Goal: Task Accomplishment & Management: Use online tool/utility

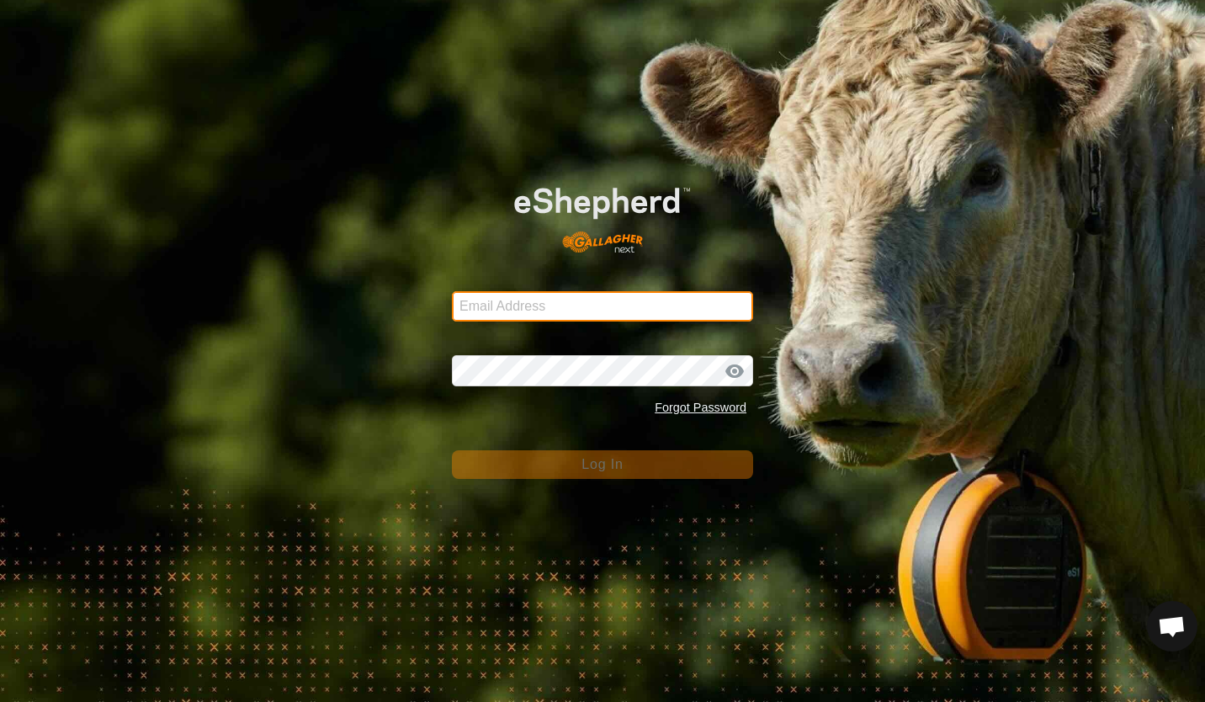
type input "[PERSON_NAME][EMAIL_ADDRESS][DOMAIN_NAME]"
click at [394, 196] on div "Email Address [PERSON_NAME][EMAIL_ADDRESS][DOMAIN_NAME] Password Forgot Passwor…" at bounding box center [602, 351] width 1205 height 702
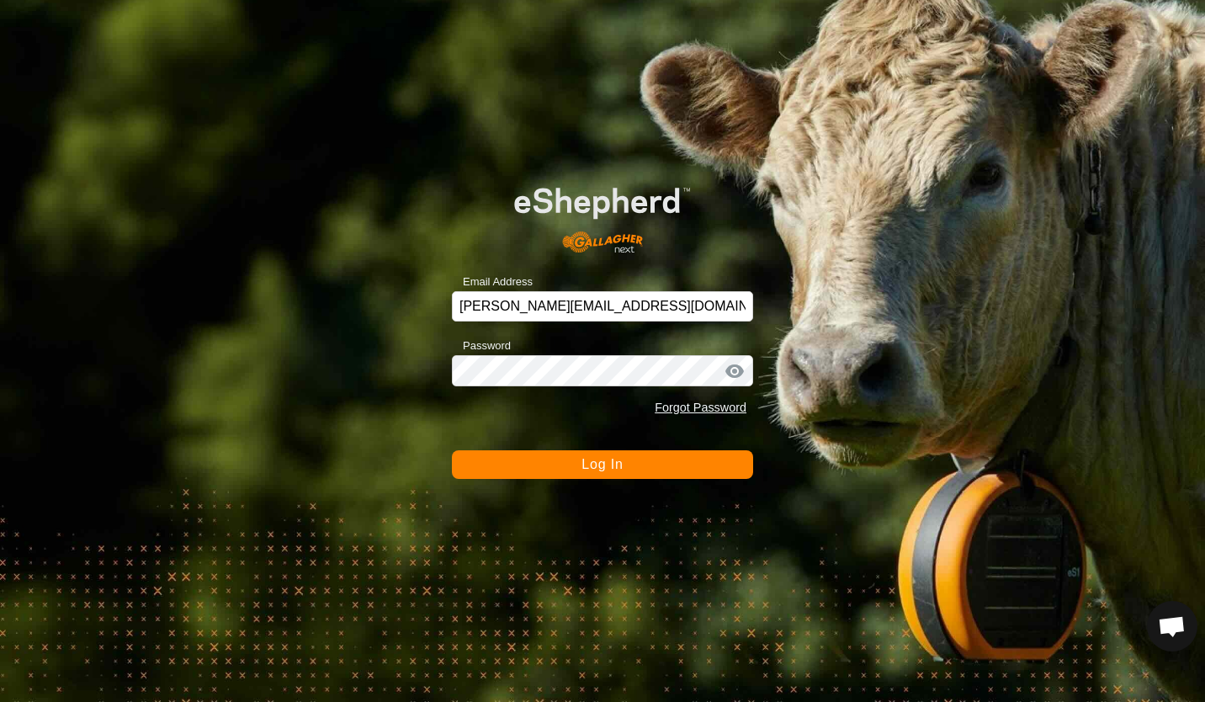
click at [599, 472] on button "Log In" at bounding box center [602, 464] width 301 height 29
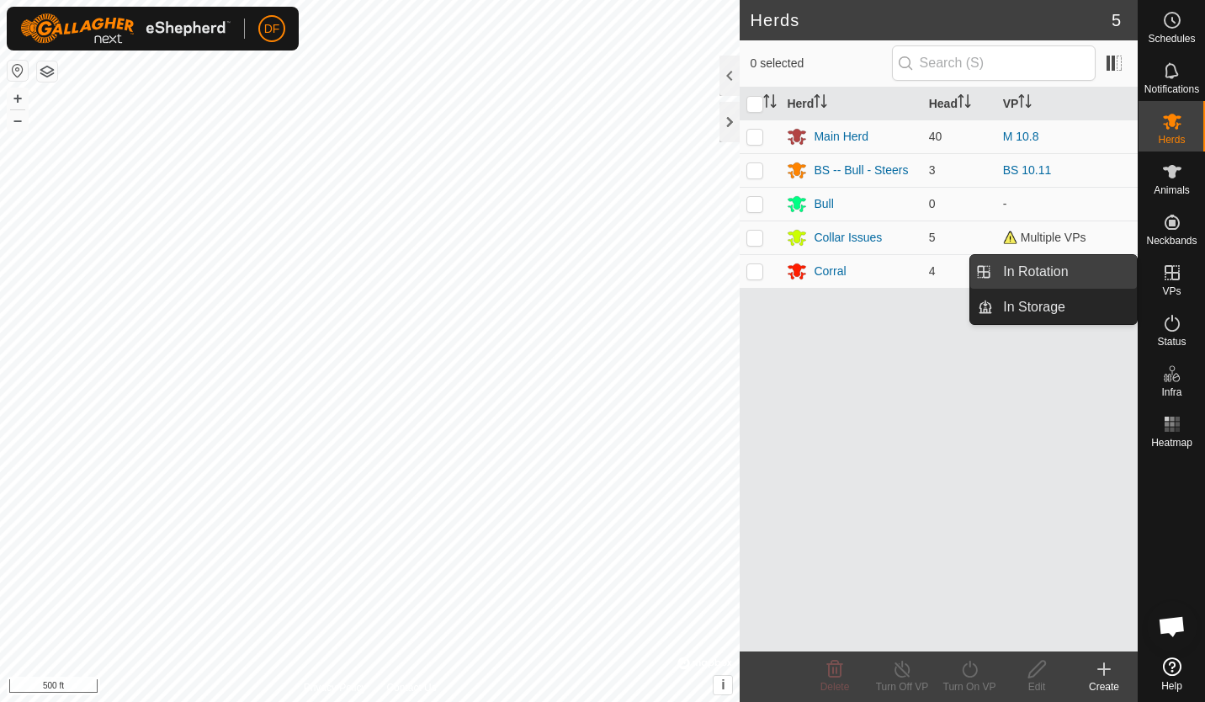
click at [1057, 266] on link "In Rotation" at bounding box center [1065, 272] width 144 height 34
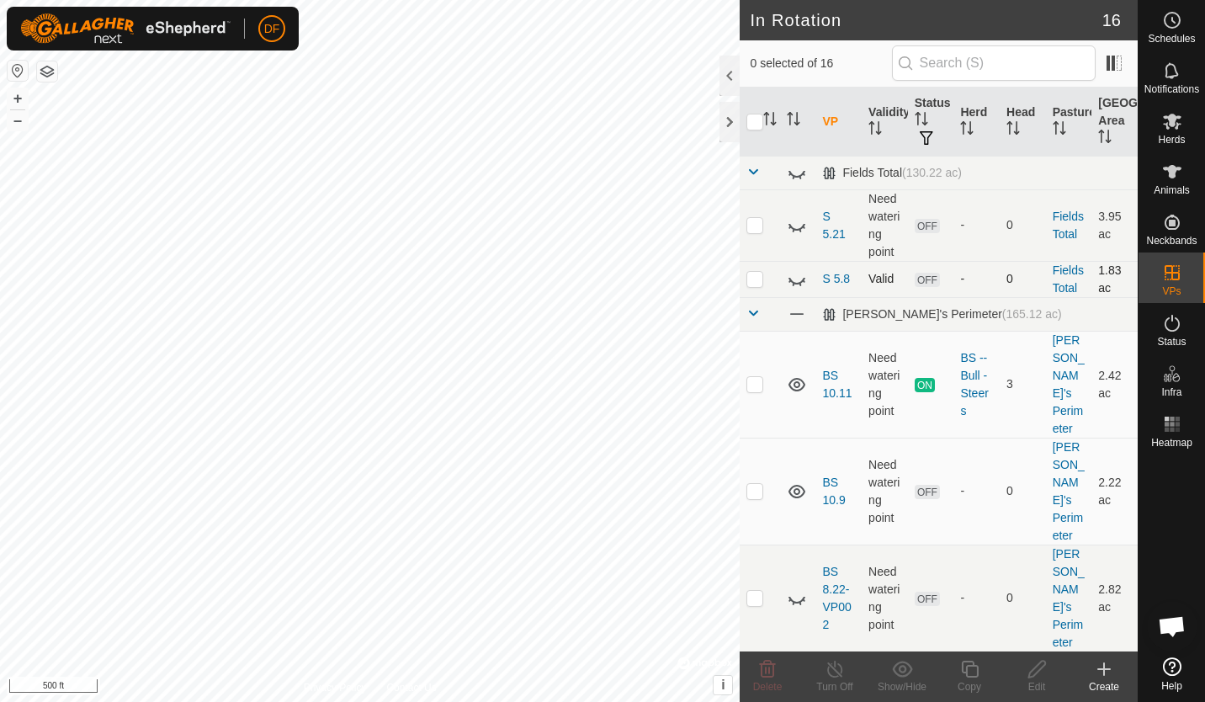
checkbox input "true"
click at [971, 670] on icon at bounding box center [970, 669] width 21 height 20
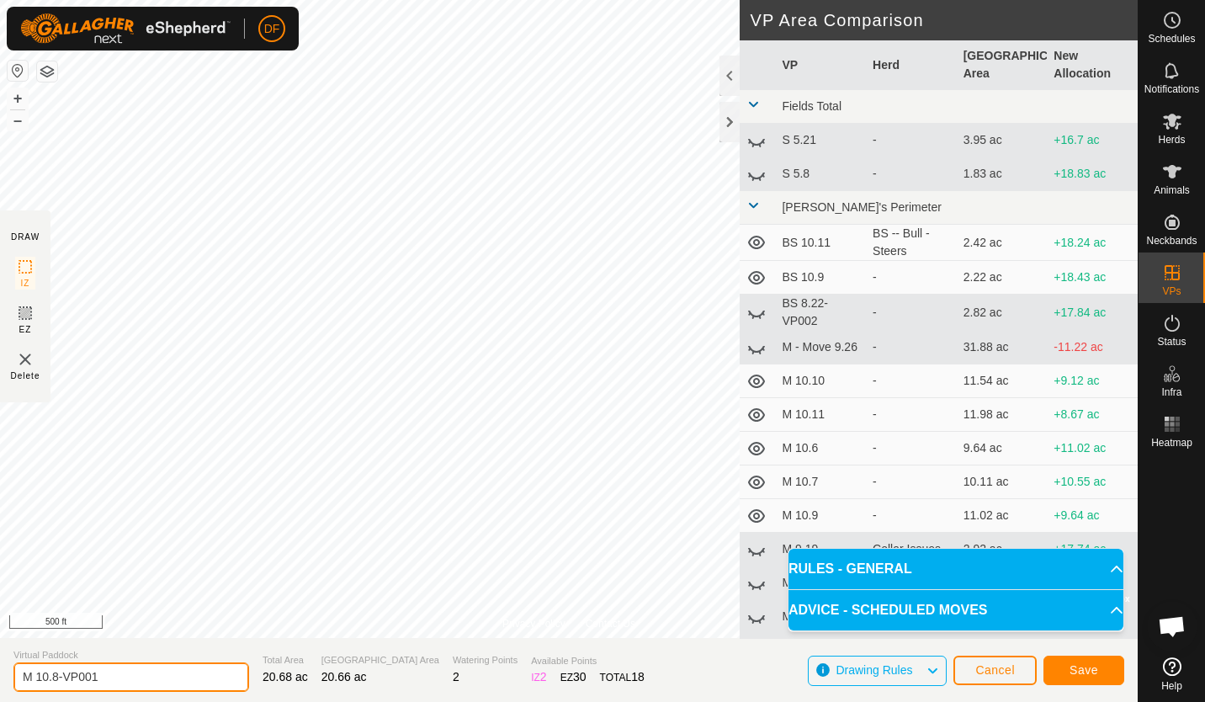
drag, startPoint x: 120, startPoint y: 674, endPoint x: -3, endPoint y: 678, distance: 123.0
click at [0, 678] on html "DF Schedules Notifications Herds Animals Neckbands VPs Status Infra Heatmap Hel…" at bounding box center [602, 351] width 1205 height 702
type input "M Move 10.13"
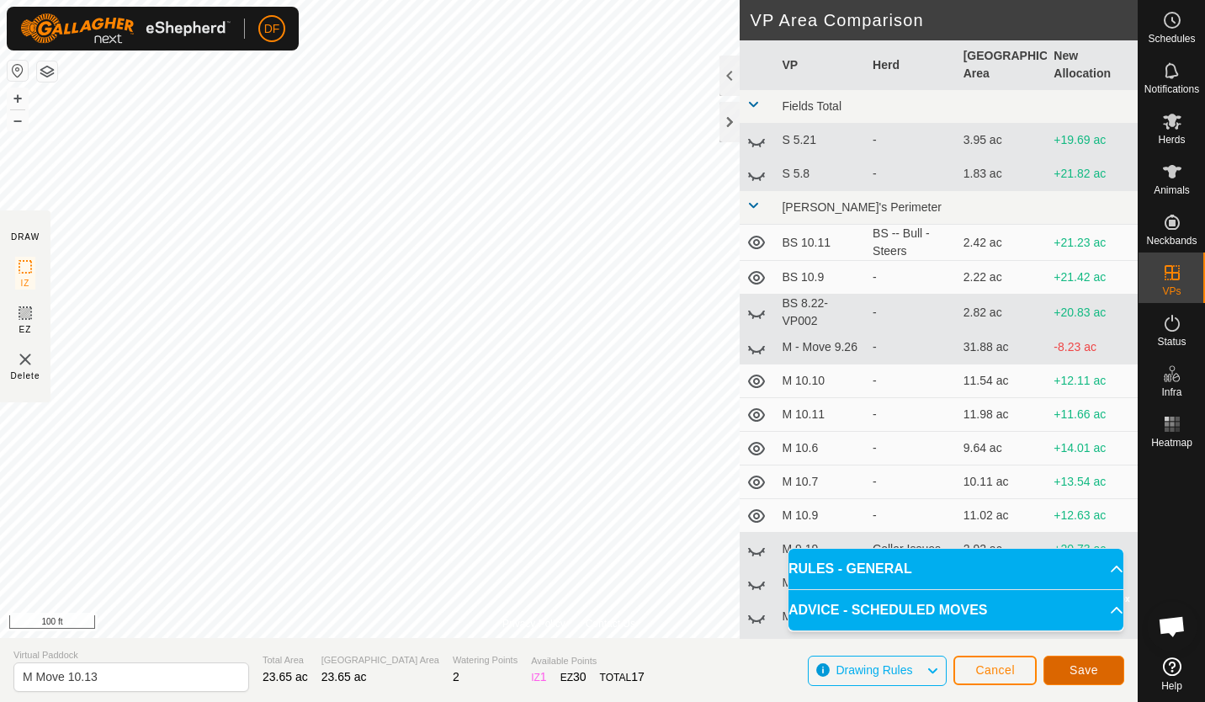
click at [1081, 670] on span "Save" at bounding box center [1084, 669] width 29 height 13
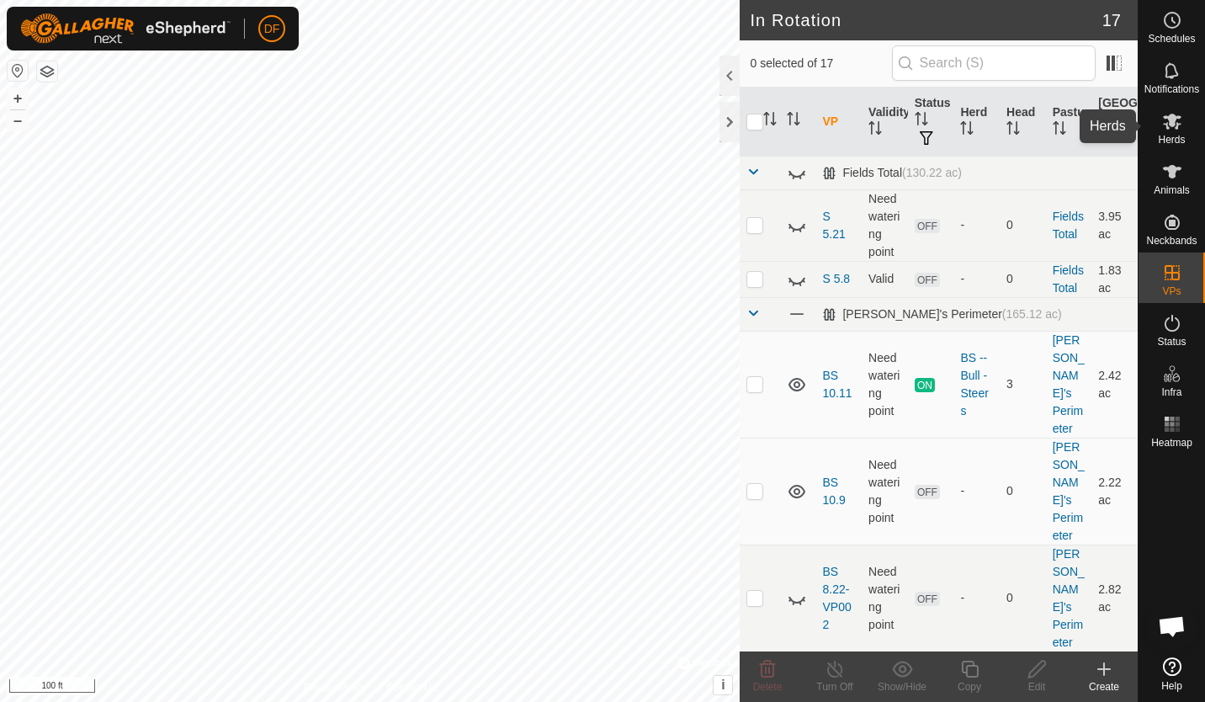
click at [1169, 126] on icon at bounding box center [1173, 121] width 20 height 20
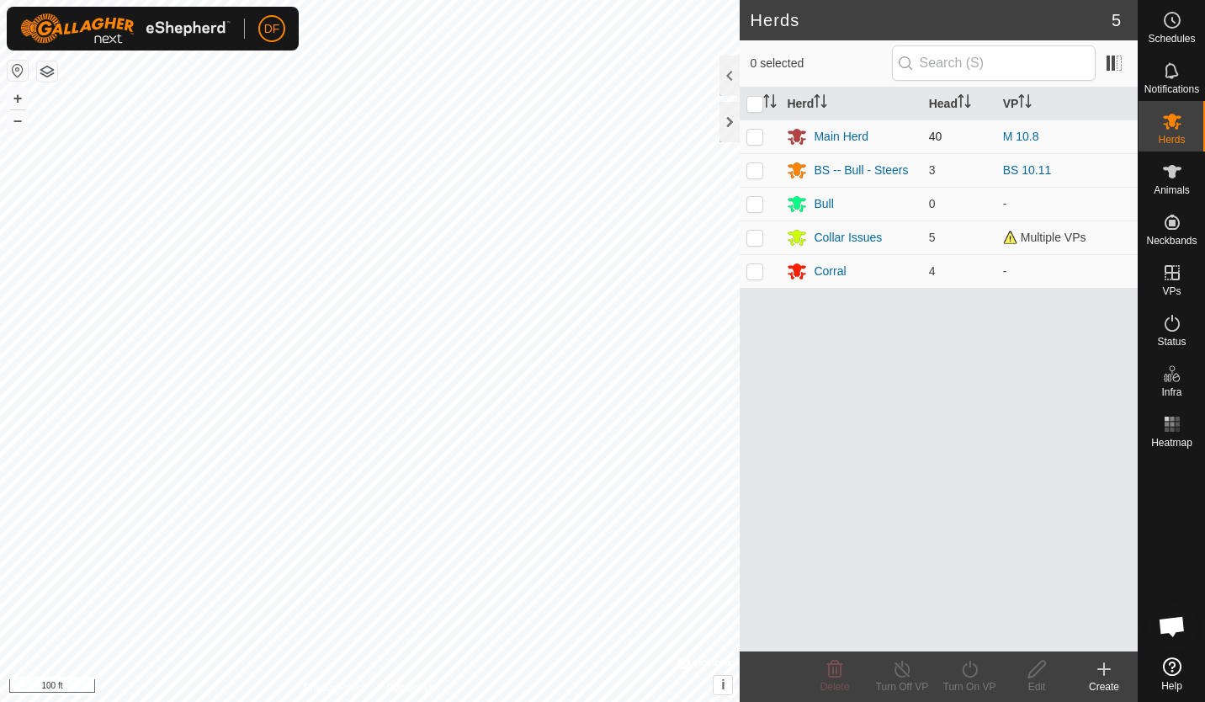
click at [752, 132] on p-checkbox at bounding box center [755, 136] width 17 height 13
checkbox input "true"
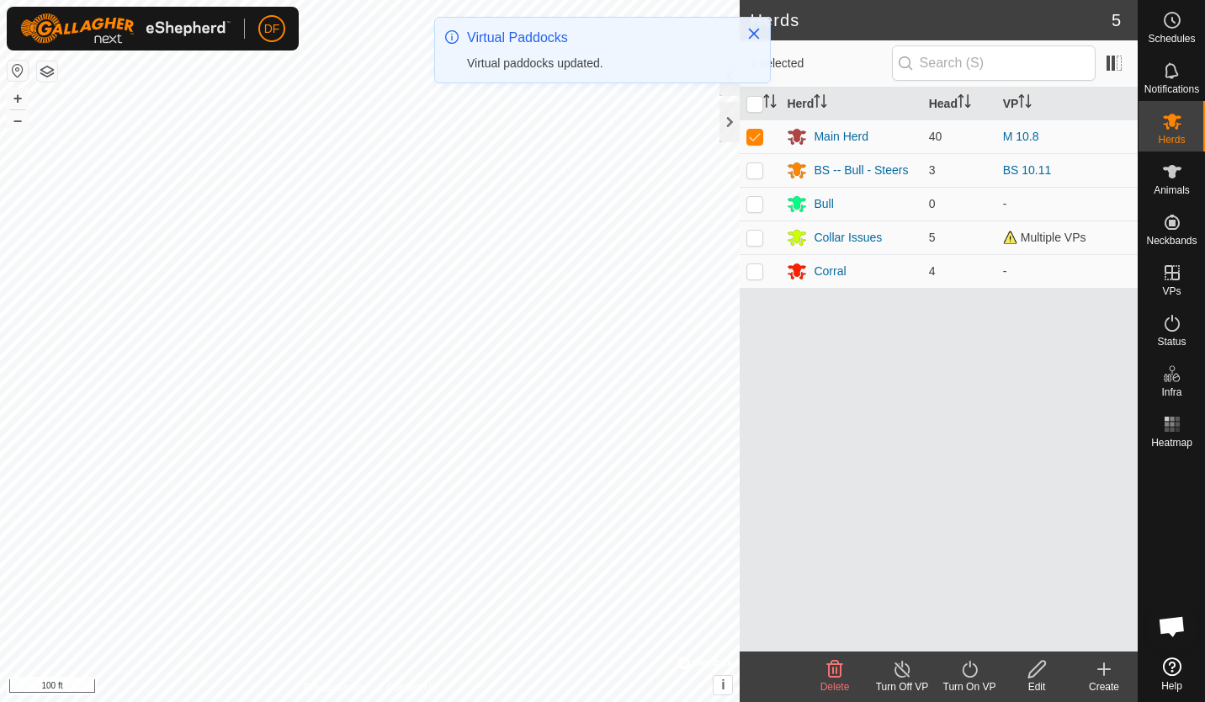
click at [967, 670] on icon at bounding box center [970, 669] width 21 height 20
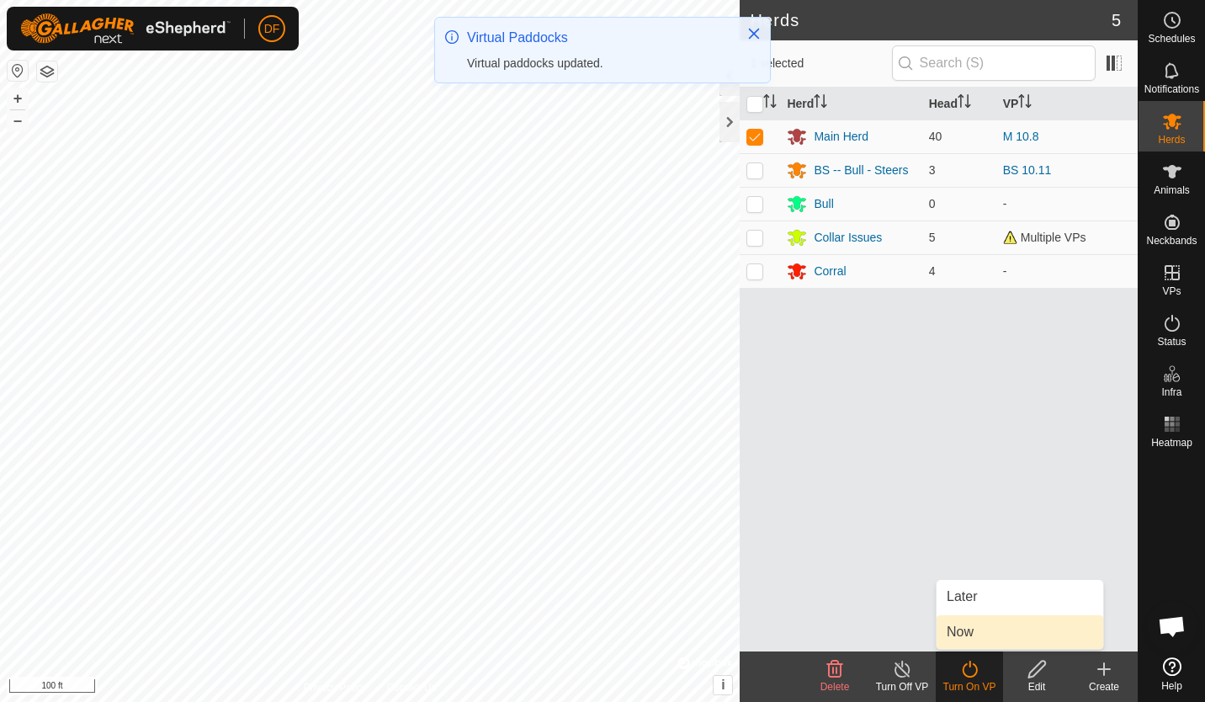
click at [966, 634] on link "Now" at bounding box center [1020, 632] width 167 height 34
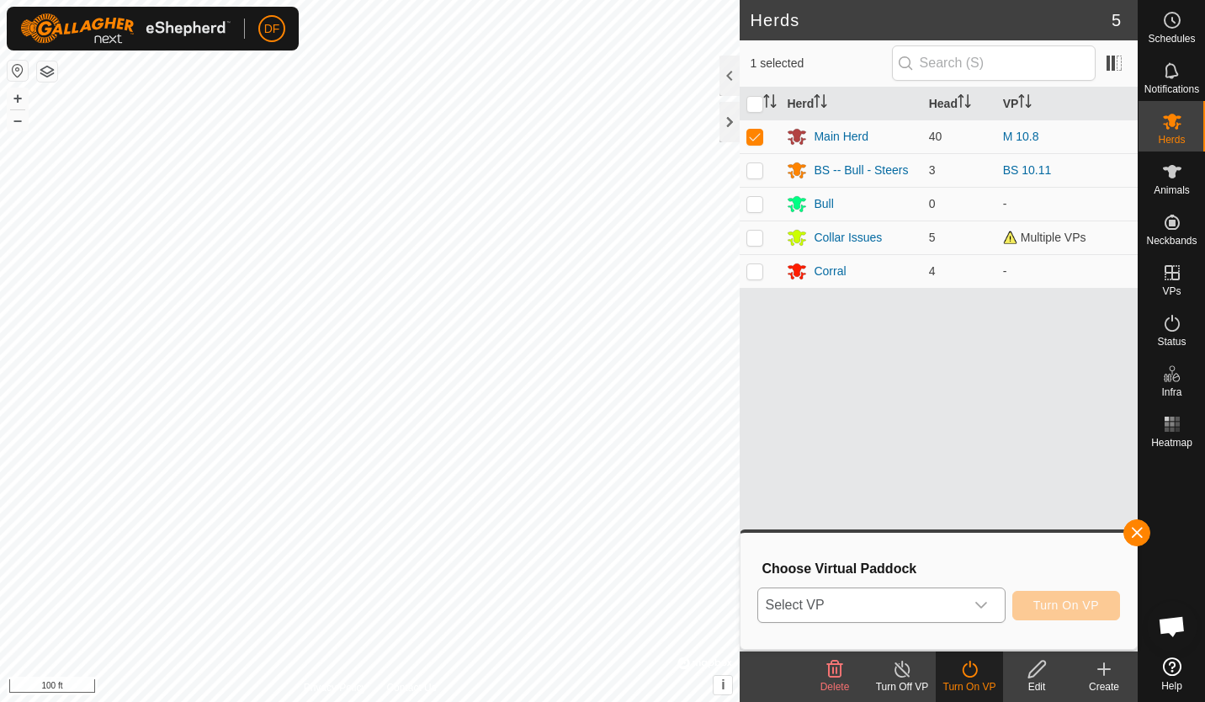
click at [987, 613] on div "dropdown trigger" at bounding box center [982, 605] width 34 height 34
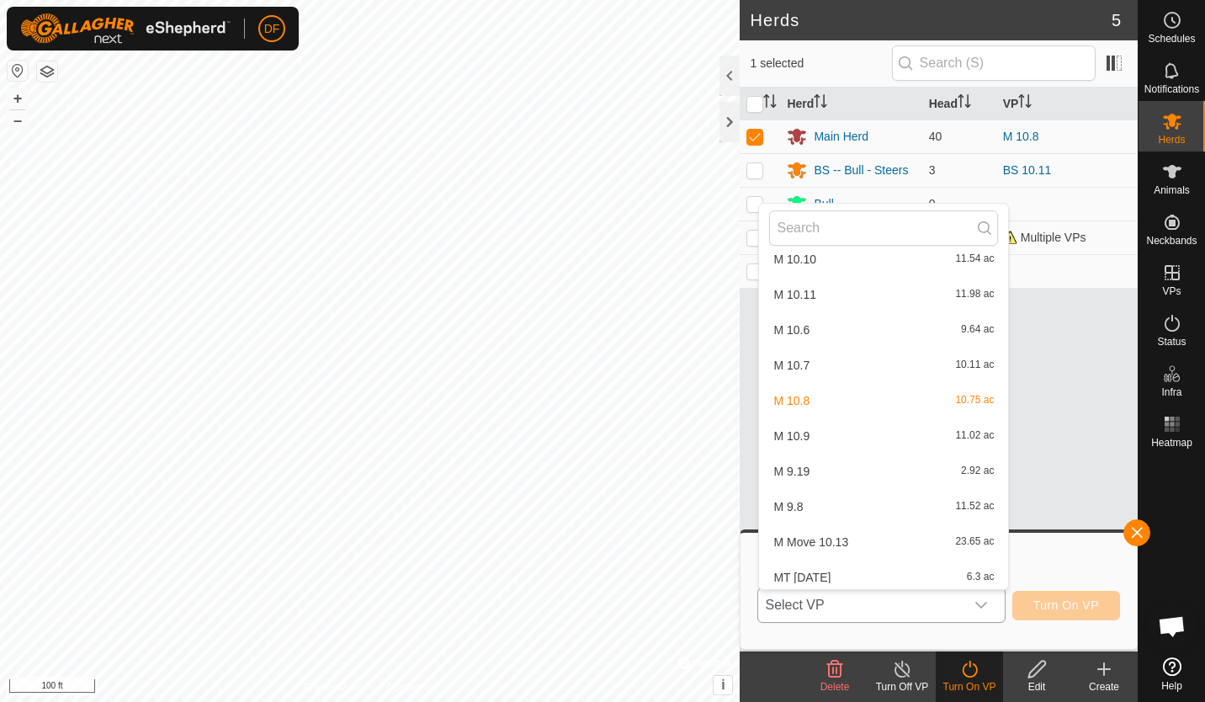
scroll to position [340, 0]
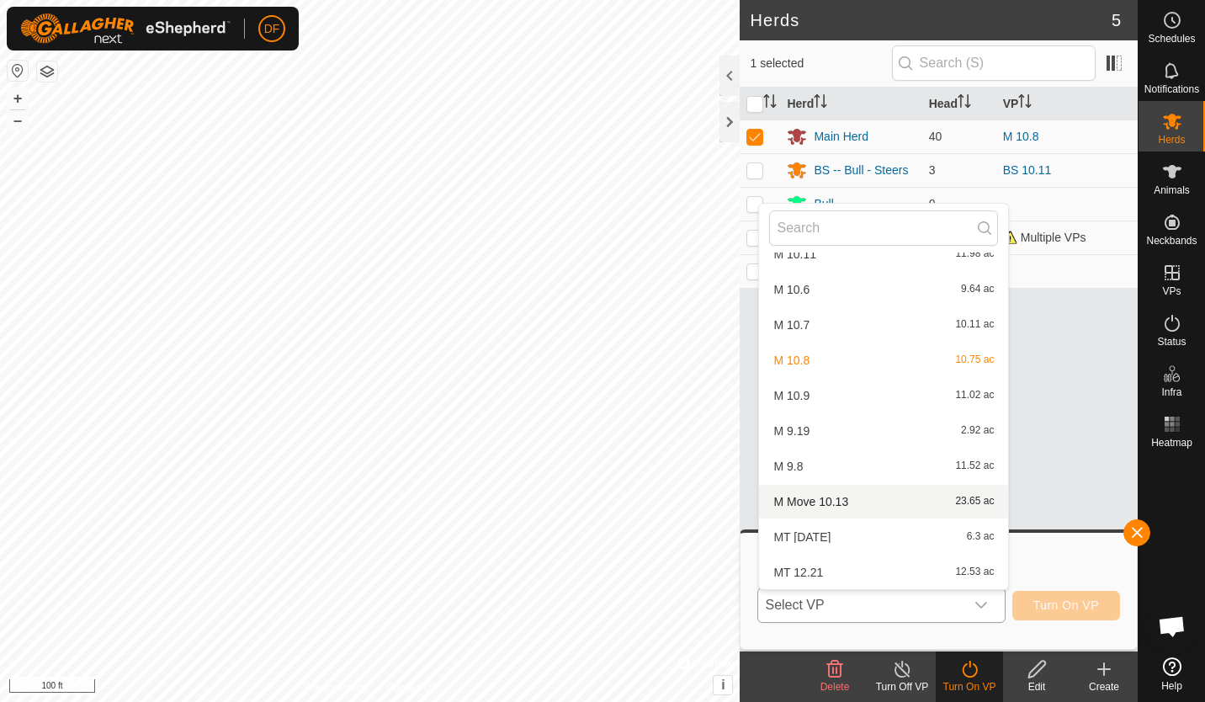
click at [824, 502] on li "M Move 10.13 23.65 ac" at bounding box center [883, 502] width 249 height 34
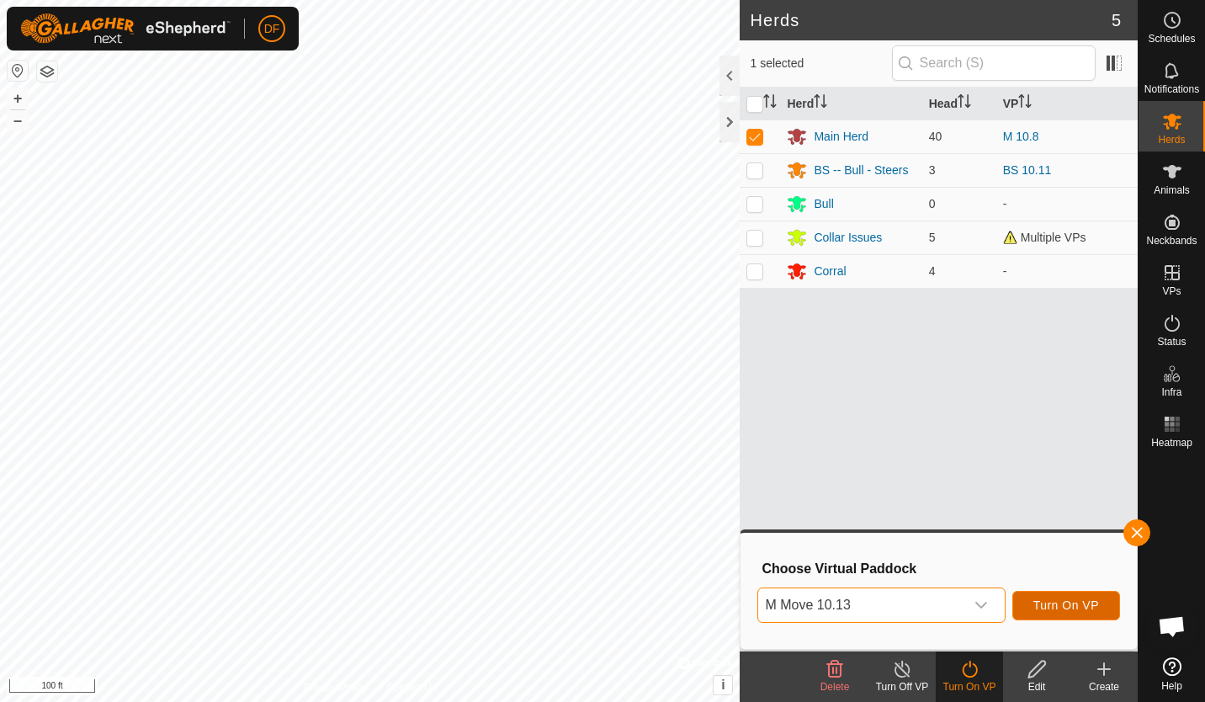
click at [1068, 599] on span "Turn On VP" at bounding box center [1067, 605] width 66 height 13
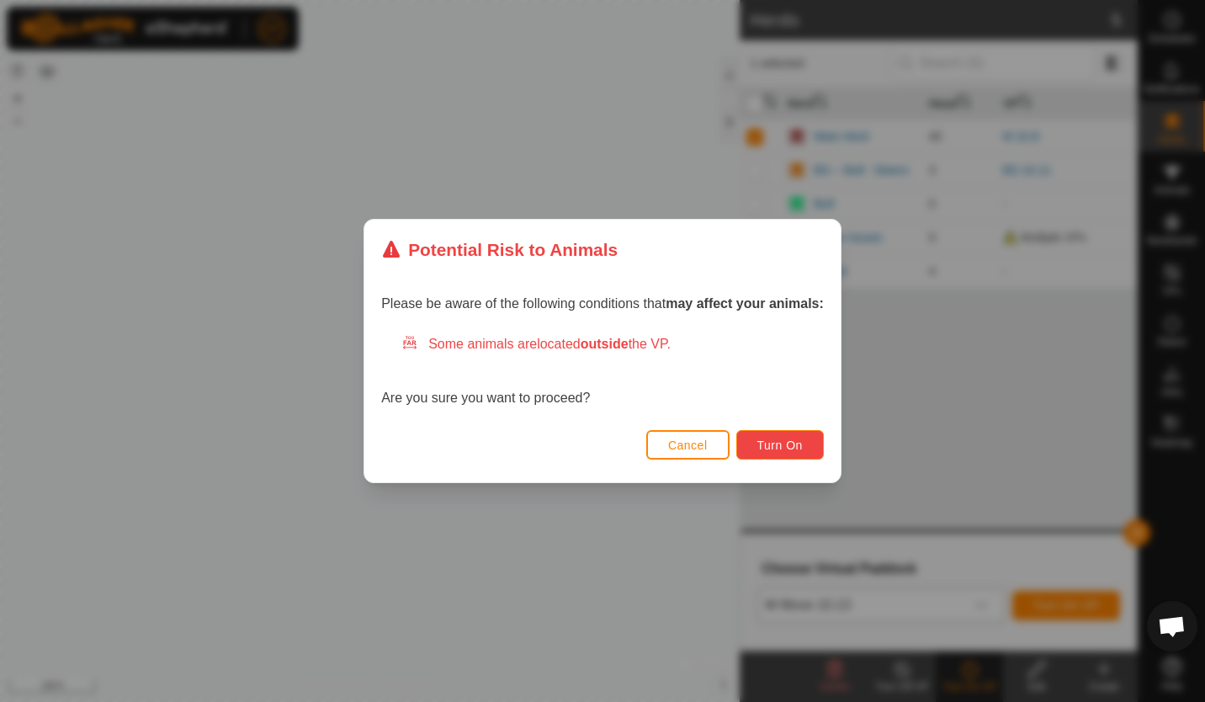
click at [795, 439] on span "Turn On" at bounding box center [780, 445] width 45 height 13
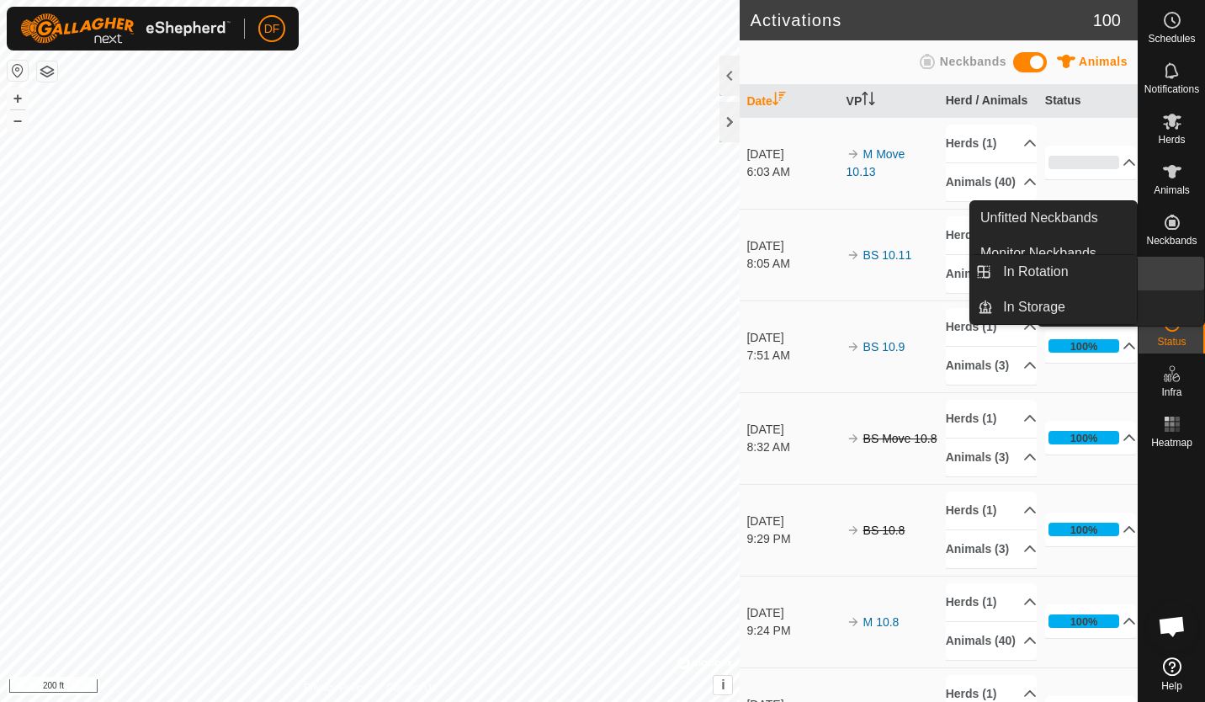
click at [1168, 274] on link "In Rotation" at bounding box center [1133, 274] width 144 height 34
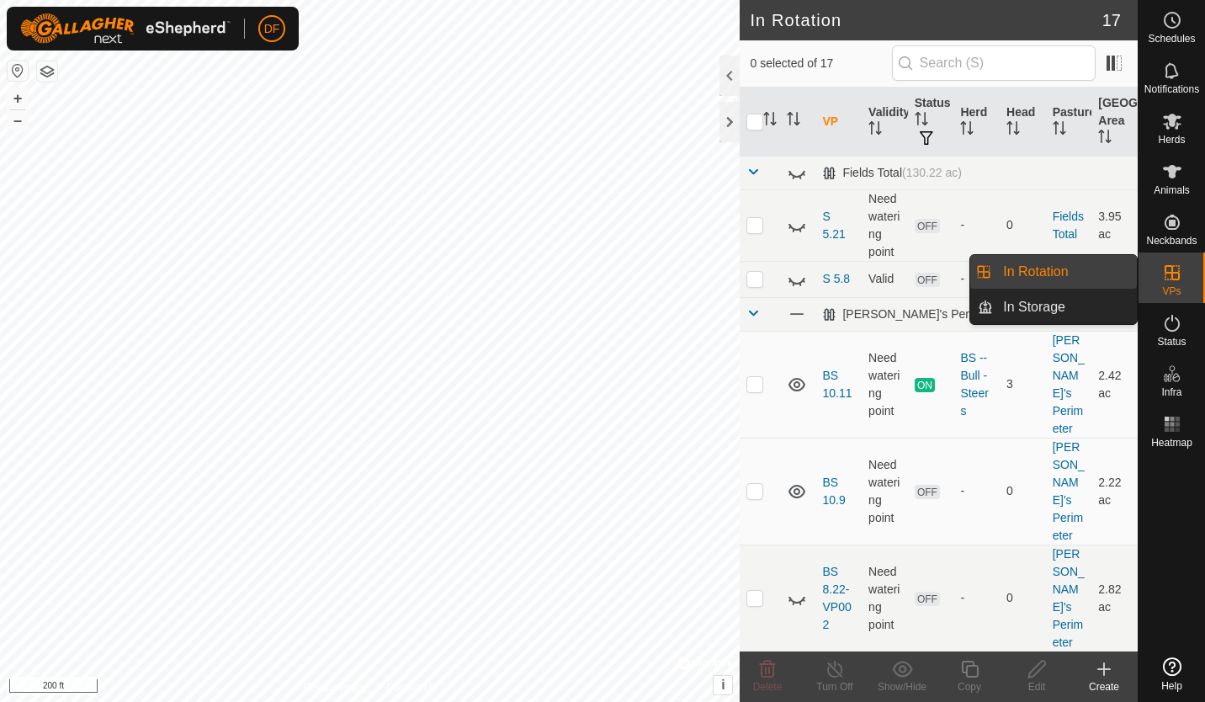
click at [1039, 279] on link "In Rotation" at bounding box center [1065, 272] width 144 height 34
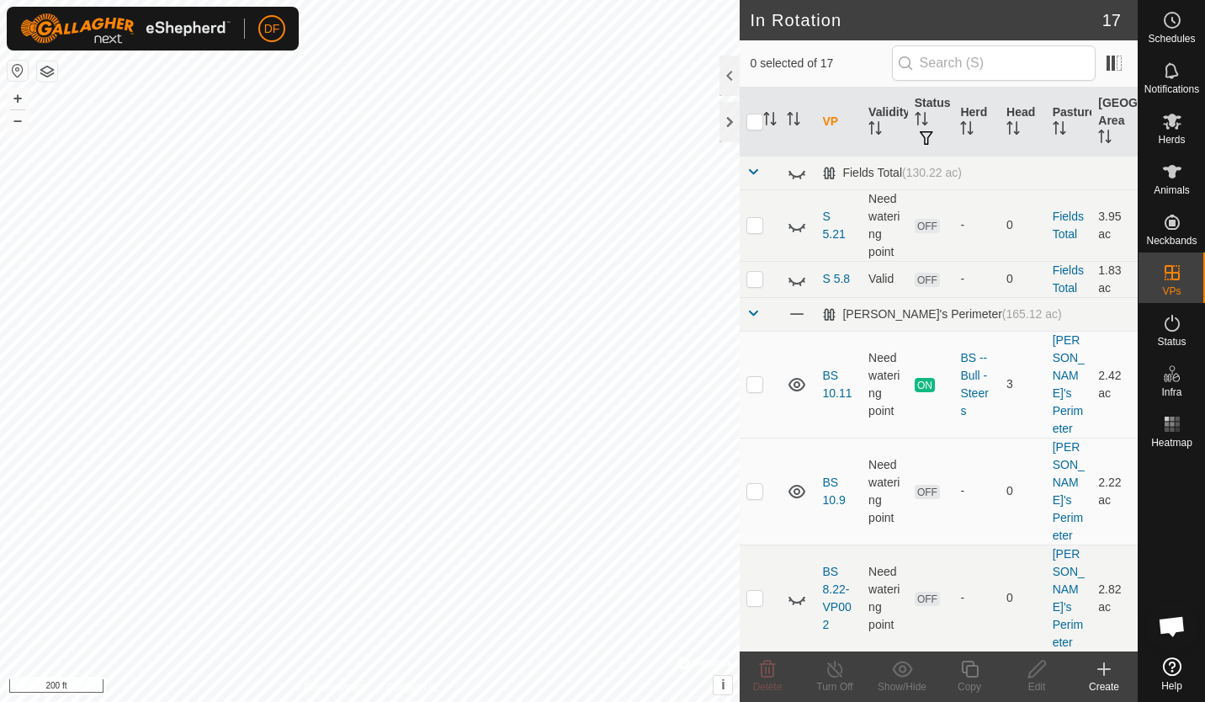
click at [1104, 664] on icon at bounding box center [1104, 669] width 0 height 12
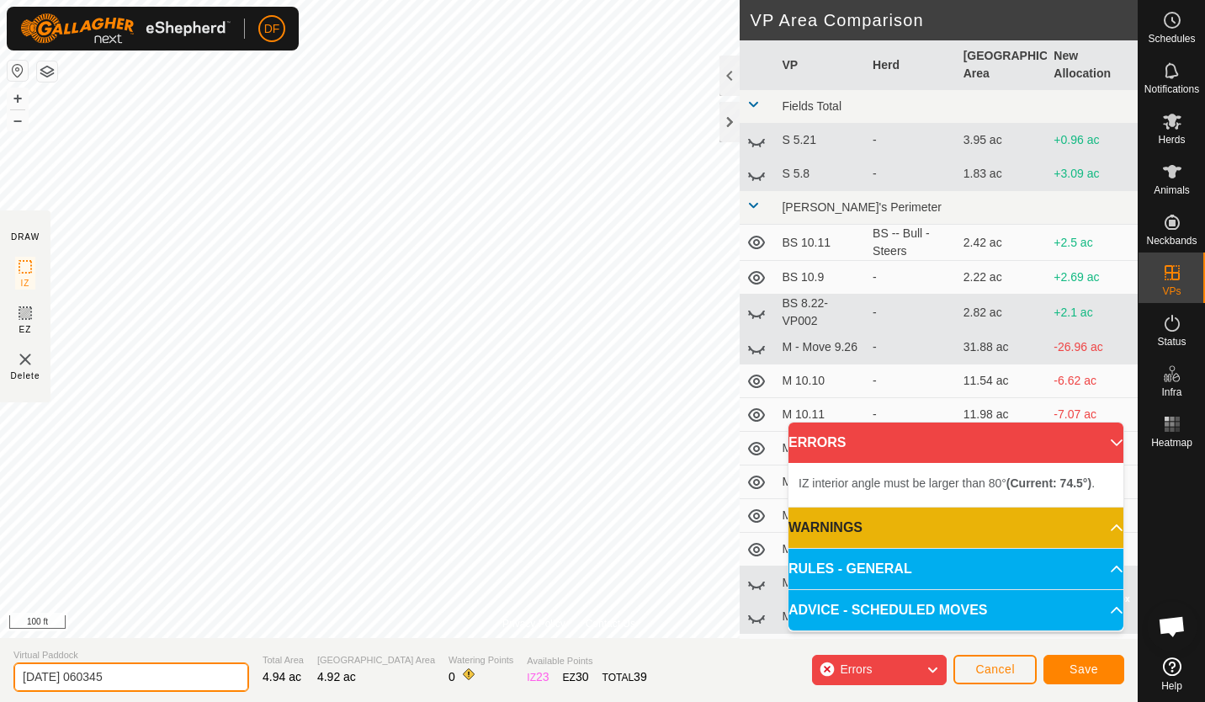
drag, startPoint x: 134, startPoint y: 678, endPoint x: -3, endPoint y: 676, distance: 137.2
click at [0, 676] on html "DF Schedules Notifications Herds Animals Neckbands VPs Status Infra Heatmap Hel…" at bounding box center [602, 351] width 1205 height 702
type input "M 10.13b"
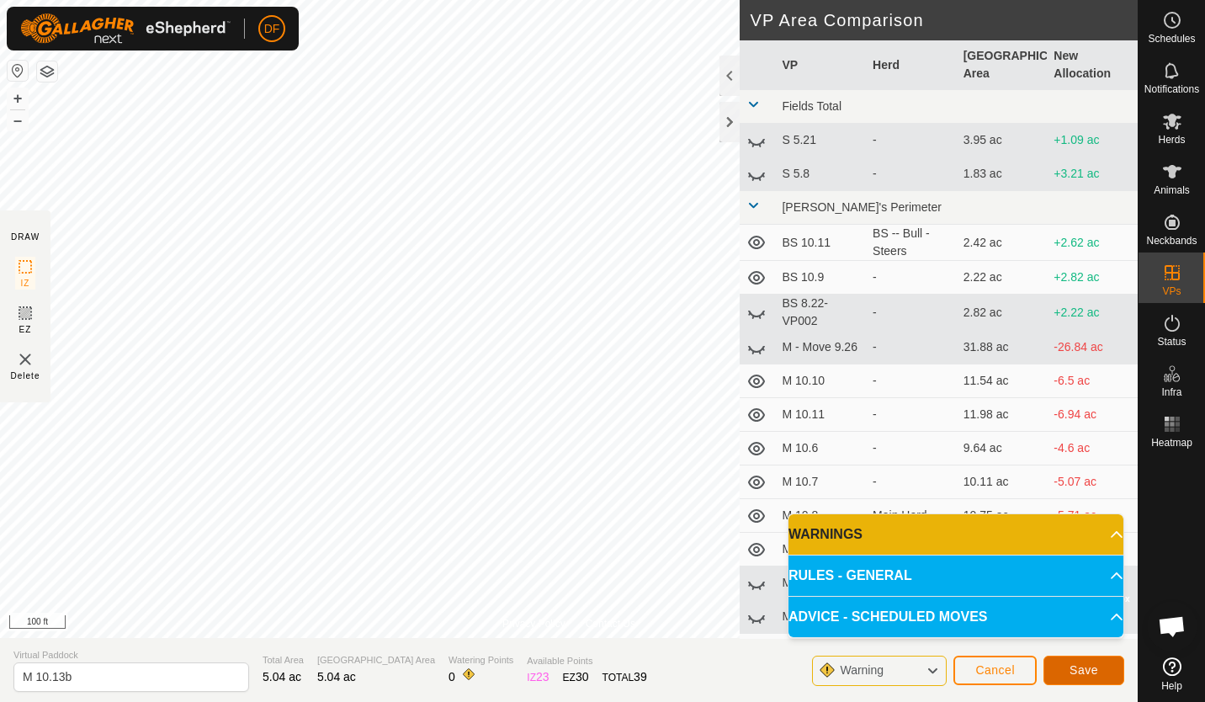
click at [1081, 667] on span "Save" at bounding box center [1084, 669] width 29 height 13
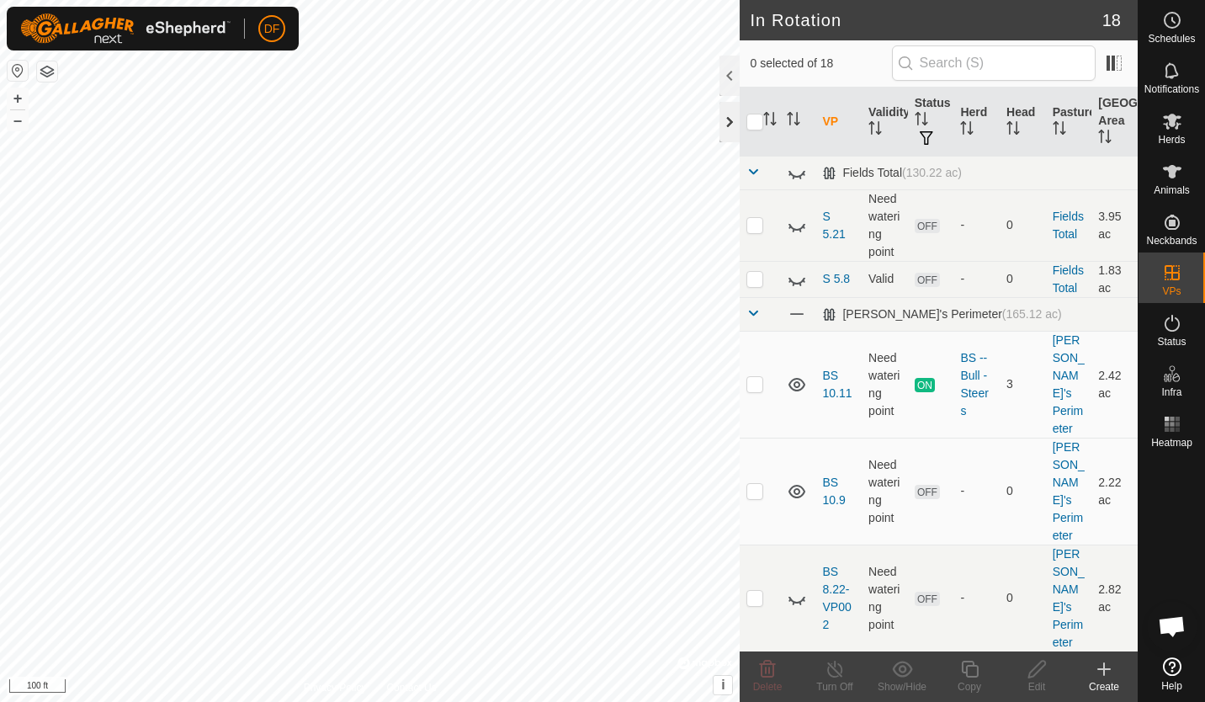
checkbox input "true"
